Goal: Task Accomplishment & Management: Complete application form

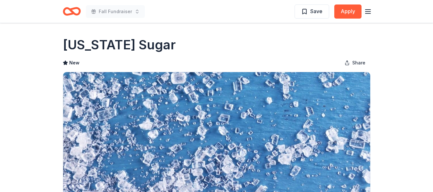
click at [64, 14] on icon "Home" at bounding box center [72, 11] width 18 height 15
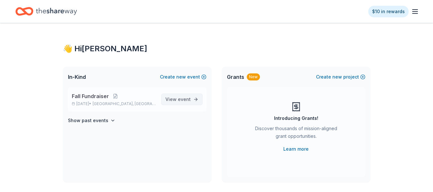
click at [194, 102] on link "View event" at bounding box center [181, 100] width 41 height 12
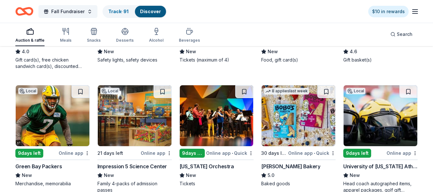
scroll to position [401, 0]
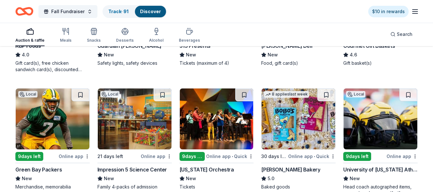
click at [383, 118] on img at bounding box center [381, 119] width 74 height 61
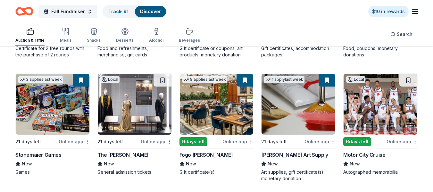
scroll to position [794, 0]
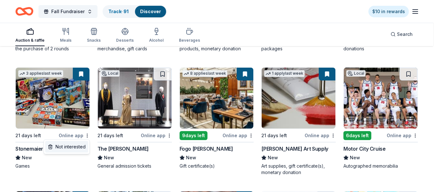
click at [81, 147] on div "Not interested" at bounding box center [66, 147] width 43 height 12
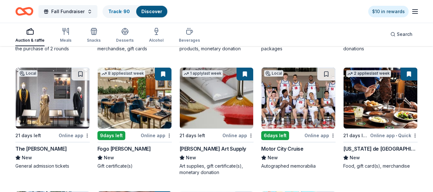
click at [387, 113] on img at bounding box center [381, 98] width 74 height 61
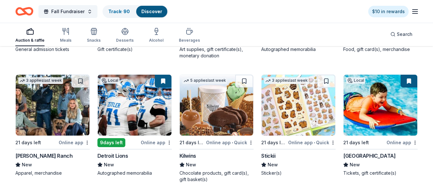
scroll to position [908, 0]
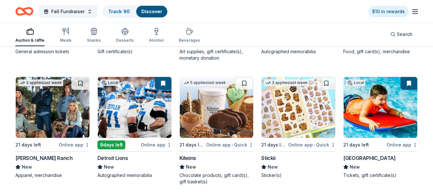
click at [209, 125] on img at bounding box center [217, 107] width 74 height 61
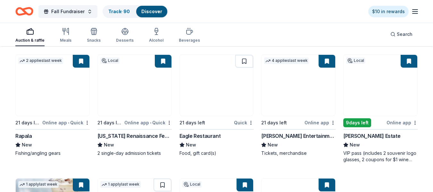
scroll to position [1307, 0]
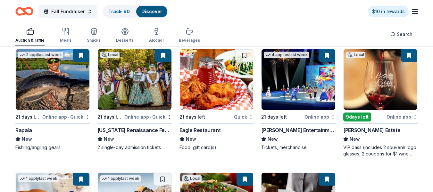
click at [381, 97] on img at bounding box center [381, 79] width 74 height 61
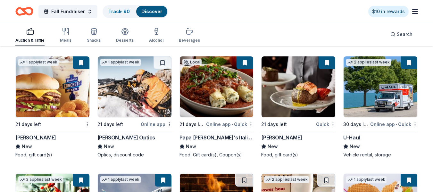
scroll to position [1417, 0]
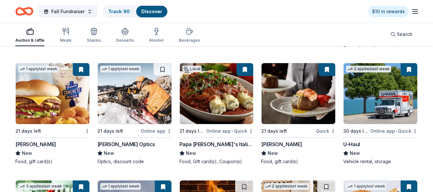
click at [311, 108] on img at bounding box center [299, 93] width 74 height 61
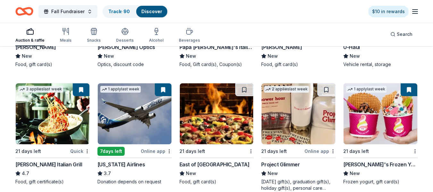
scroll to position [1524, 0]
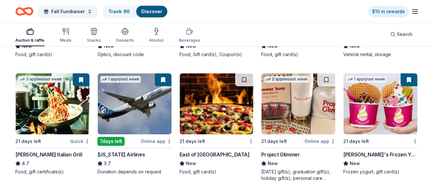
click at [133, 108] on img at bounding box center [135, 103] width 74 height 61
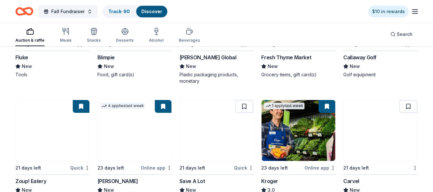
scroll to position [1730, 0]
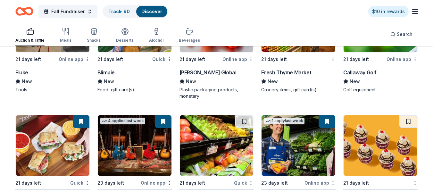
click at [290, 159] on img at bounding box center [299, 145] width 74 height 61
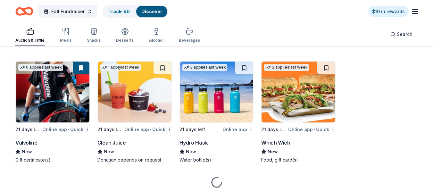
scroll to position [1923, 0]
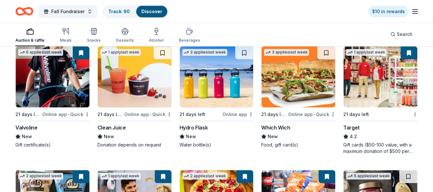
click at [47, 85] on img at bounding box center [53, 77] width 74 height 61
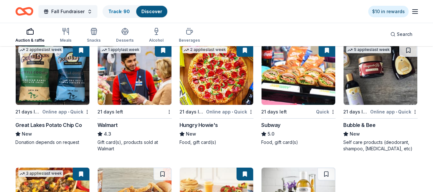
scroll to position [2057, 0]
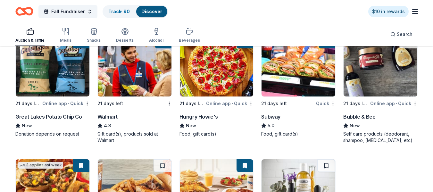
click at [223, 80] on img at bounding box center [217, 66] width 74 height 61
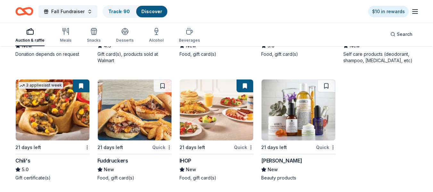
scroll to position [2146, 0]
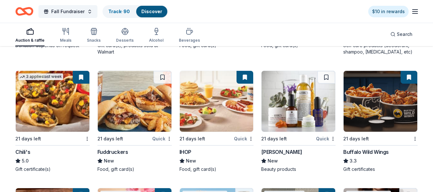
click at [59, 110] on img at bounding box center [53, 101] width 74 height 61
click at [393, 113] on img at bounding box center [381, 101] width 74 height 61
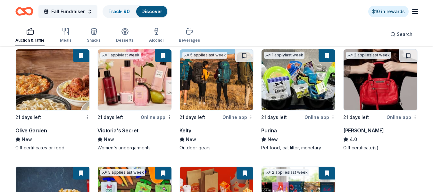
scroll to position [2299, 0]
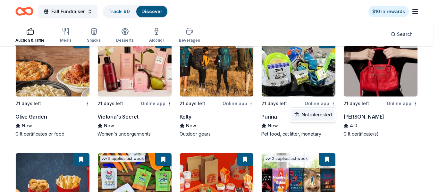
click at [329, 114] on div "Not interested" at bounding box center [313, 115] width 43 height 12
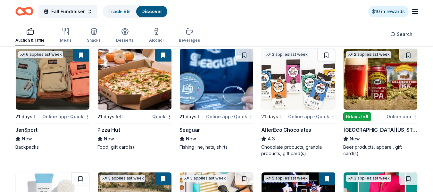
scroll to position [2656, 0]
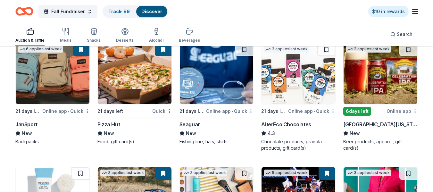
click at [109, 121] on div "Pizza Hut" at bounding box center [109, 125] width 22 height 8
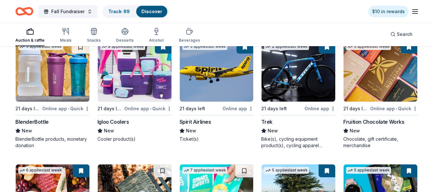
scroll to position [2912, 0]
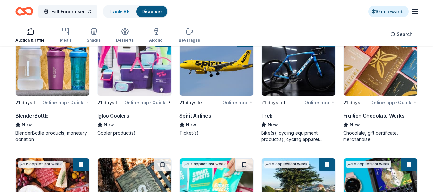
click at [348, 113] on div "Fruition Chocolate Works" at bounding box center [374, 116] width 61 height 8
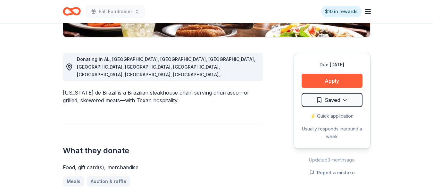
scroll to position [162, 0]
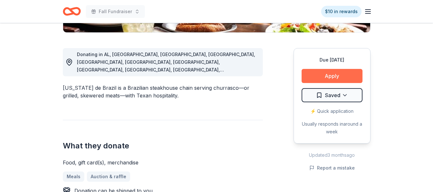
click at [334, 78] on button "Apply" at bounding box center [332, 76] width 61 height 14
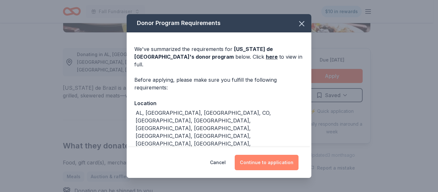
click at [266, 160] on button "Continue to application" at bounding box center [267, 162] width 64 height 15
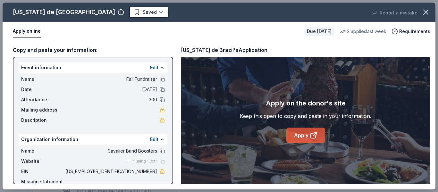
click at [319, 138] on link "Apply" at bounding box center [305, 135] width 39 height 15
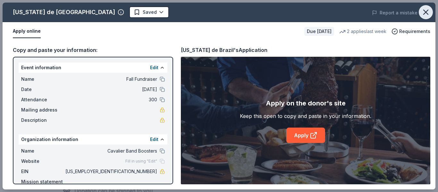
click at [424, 15] on icon "button" at bounding box center [425, 12] width 9 height 9
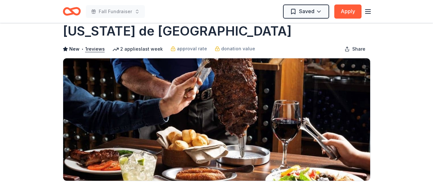
scroll to position [12, 0]
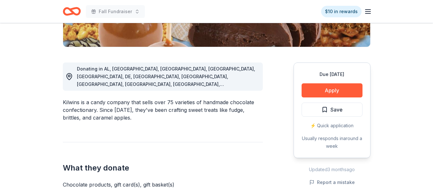
scroll to position [161, 0]
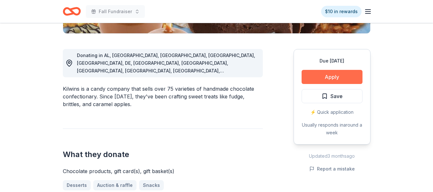
click at [325, 74] on button "Apply" at bounding box center [332, 77] width 61 height 14
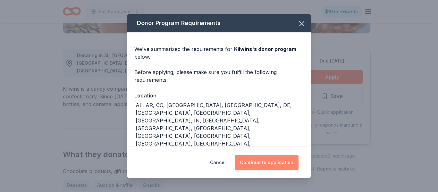
click at [257, 162] on button "Continue to application" at bounding box center [267, 162] width 64 height 15
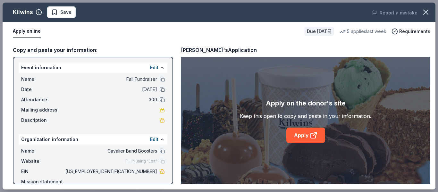
click at [257, 162] on div "Apply on the donor's site Keep this open to copy and paste in your information.…" at bounding box center [306, 121] width 250 height 128
click at [316, 135] on icon at bounding box center [314, 136] width 8 height 8
click at [424, 14] on icon "button" at bounding box center [425, 12] width 9 height 9
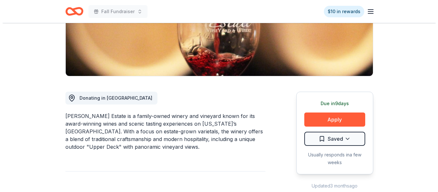
scroll to position [108, 0]
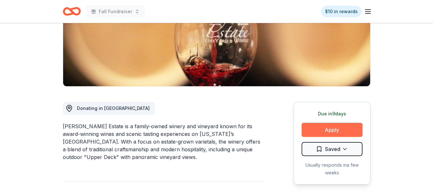
click at [327, 127] on button "Apply" at bounding box center [332, 130] width 61 height 14
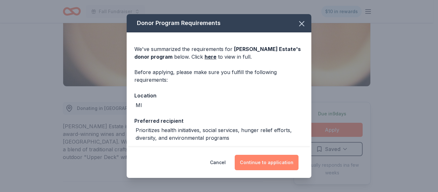
click at [264, 166] on button "Continue to application" at bounding box center [267, 162] width 64 height 15
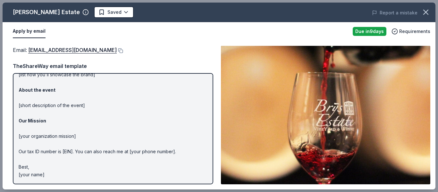
scroll to position [0, 0]
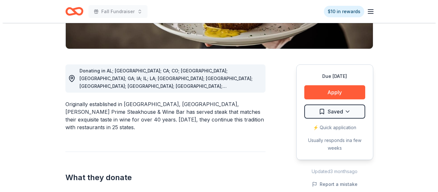
scroll to position [154, 0]
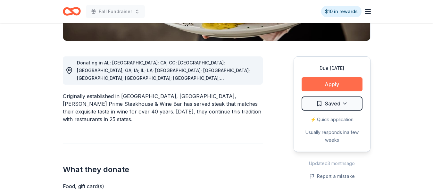
click at [327, 82] on button "Apply" at bounding box center [332, 84] width 61 height 14
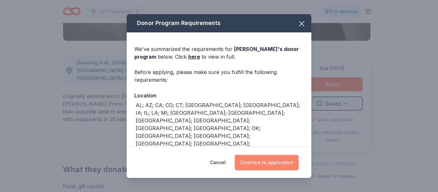
click at [270, 166] on button "Continue to application" at bounding box center [267, 162] width 64 height 15
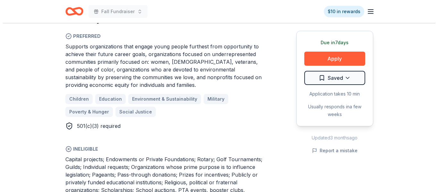
scroll to position [416, 0]
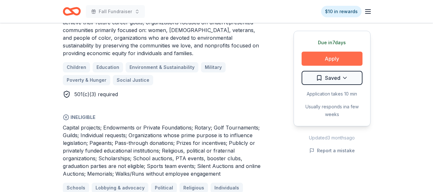
click at [347, 59] on button "Apply" at bounding box center [332, 59] width 61 height 14
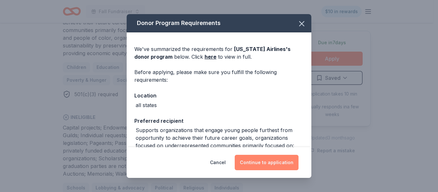
click at [286, 159] on button "Continue to application" at bounding box center [267, 162] width 64 height 15
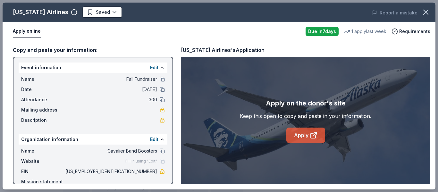
drag, startPoint x: 286, startPoint y: 159, endPoint x: 307, endPoint y: 133, distance: 33.0
click at [307, 133] on div "Apply on the donor's site Keep this open to copy and paste in your information.…" at bounding box center [306, 121] width 250 height 128
click at [307, 133] on link "Apply" at bounding box center [305, 135] width 39 height 15
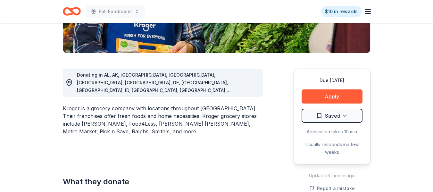
scroll to position [149, 0]
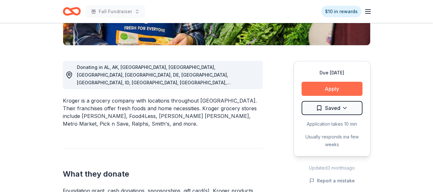
click at [334, 90] on button "Apply" at bounding box center [332, 89] width 61 height 14
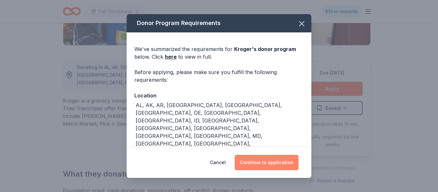
click at [265, 160] on button "Continue to application" at bounding box center [267, 162] width 64 height 15
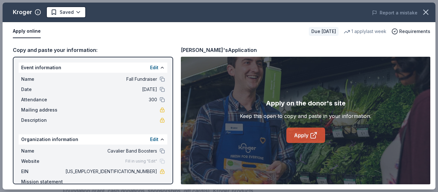
click at [302, 136] on link "Apply" at bounding box center [305, 135] width 39 height 15
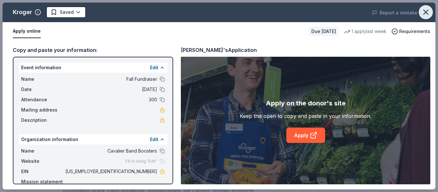
click at [427, 13] on icon "button" at bounding box center [425, 12] width 9 height 9
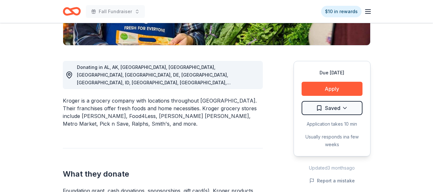
scroll to position [0, 0]
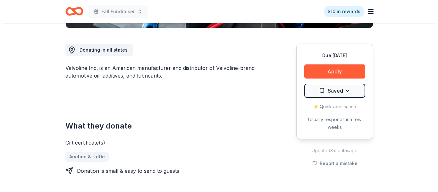
scroll to position [170, 0]
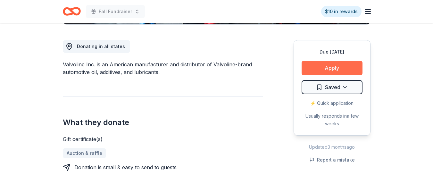
click at [338, 69] on button "Apply" at bounding box center [332, 68] width 61 height 14
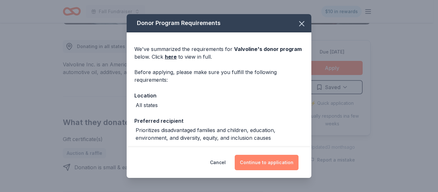
click at [272, 160] on button "Continue to application" at bounding box center [267, 162] width 64 height 15
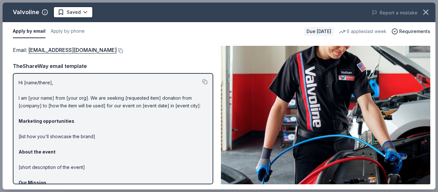
drag, startPoint x: 208, startPoint y: 105, endPoint x: 210, endPoint y: 117, distance: 11.8
click at [210, 117] on div "Hi [name/there], I am [your name] from [your org]. We are seeking [requested it…" at bounding box center [113, 128] width 200 height 111
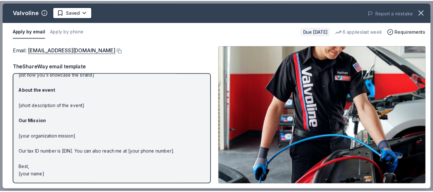
scroll to position [0, 0]
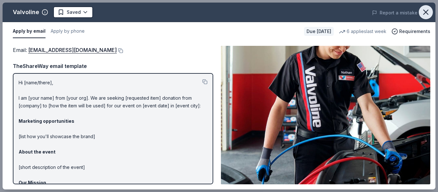
click at [425, 12] on icon "button" at bounding box center [425, 12] width 9 height 9
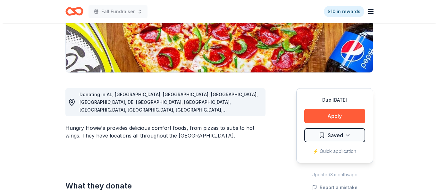
scroll to position [129, 0]
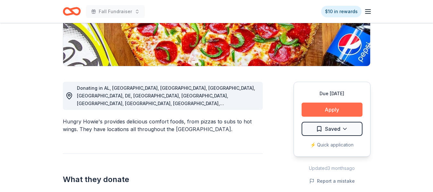
click at [346, 107] on button "Apply" at bounding box center [332, 110] width 61 height 14
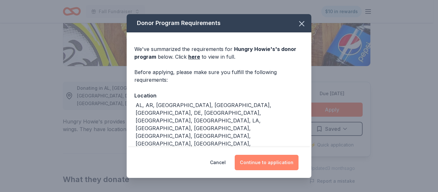
click at [265, 165] on button "Continue to application" at bounding box center [267, 162] width 64 height 15
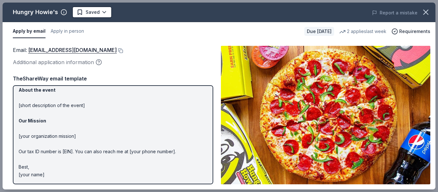
scroll to position [0, 0]
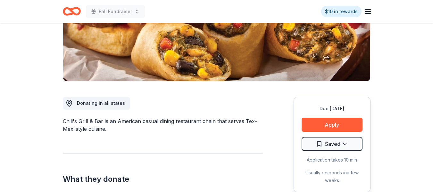
scroll to position [115, 0]
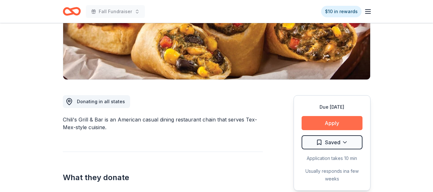
click at [333, 127] on button "Apply" at bounding box center [332, 123] width 61 height 14
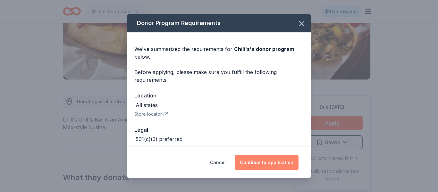
click at [268, 161] on button "Continue to application" at bounding box center [267, 162] width 64 height 15
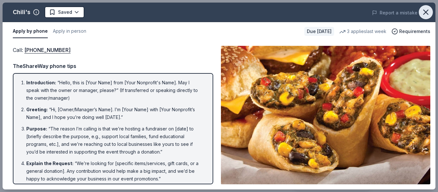
click at [426, 12] on icon "button" at bounding box center [426, 12] width 4 height 4
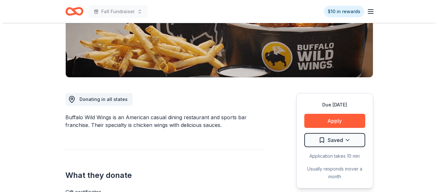
scroll to position [135, 0]
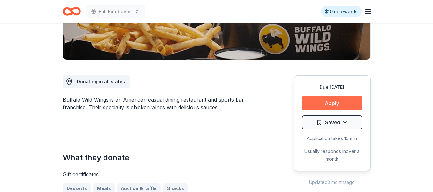
click at [340, 104] on button "Apply" at bounding box center [332, 103] width 61 height 14
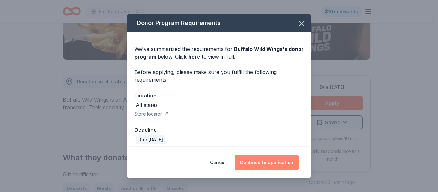
click at [279, 163] on button "Continue to application" at bounding box center [267, 162] width 64 height 15
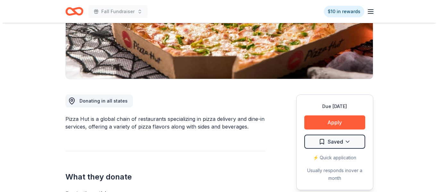
scroll to position [117, 0]
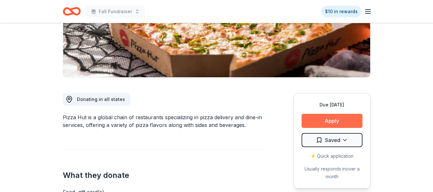
click at [329, 119] on button "Apply" at bounding box center [332, 121] width 61 height 14
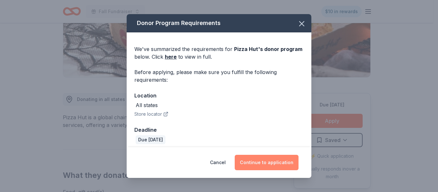
click at [280, 162] on button "Continue to application" at bounding box center [267, 162] width 64 height 15
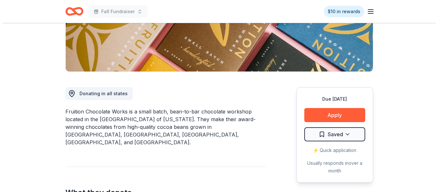
scroll to position [108, 0]
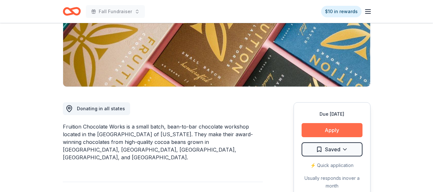
click at [339, 131] on button "Apply" at bounding box center [332, 130] width 61 height 14
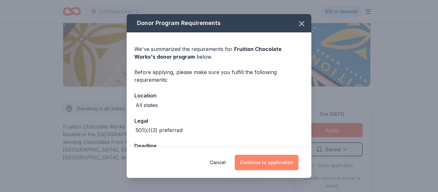
click at [274, 164] on button "Continue to application" at bounding box center [267, 162] width 64 height 15
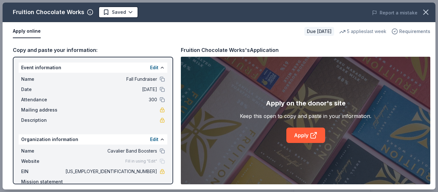
click at [397, 33] on icon "button" at bounding box center [395, 31] width 6 height 6
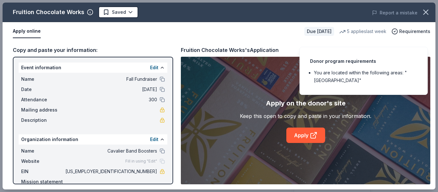
click at [371, 136] on div "Apply on the donor's site Keep this open to copy and paste in your information.…" at bounding box center [306, 121] width 250 height 128
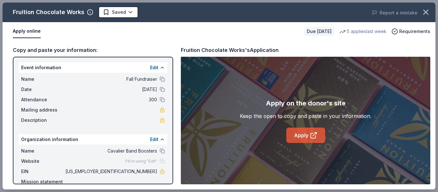
click at [320, 137] on link "Apply" at bounding box center [305, 135] width 39 height 15
